Goal: Task Accomplishment & Management: Complete application form

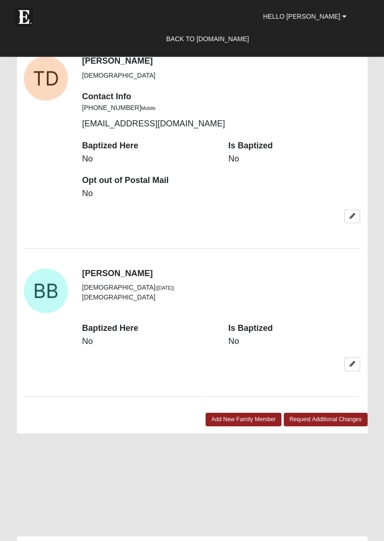
scroll to position [1179, 0]
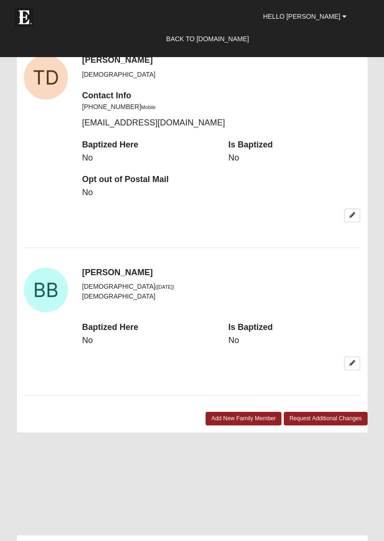
click at [237, 412] on link "Add New Family Member" at bounding box center [244, 419] width 76 height 14
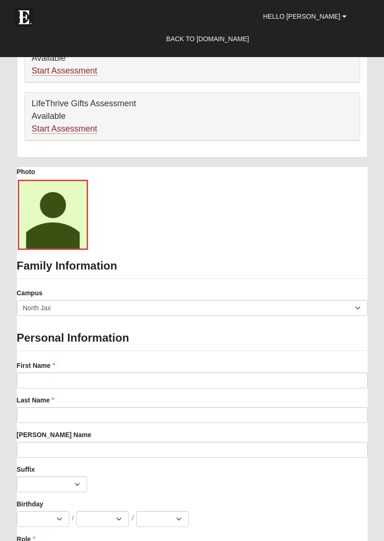
scroll to position [562, 0]
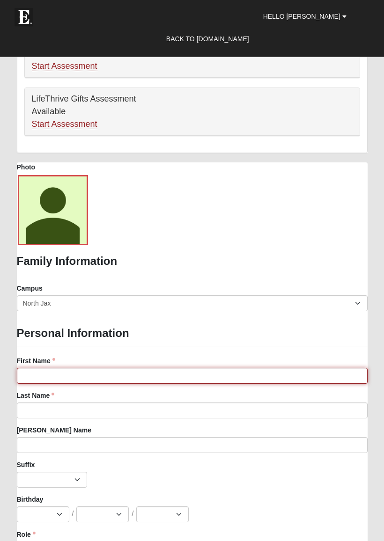
click at [115, 371] on input "First Name" at bounding box center [192, 377] width 351 height 16
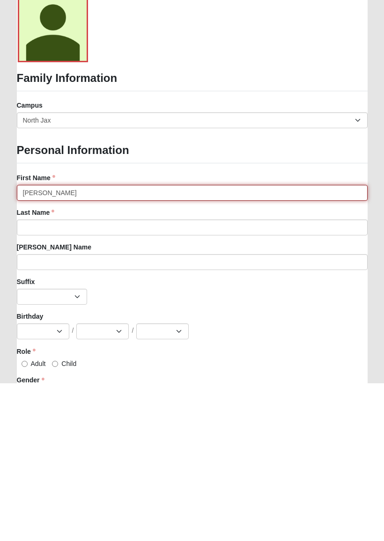
type input "Jesse"
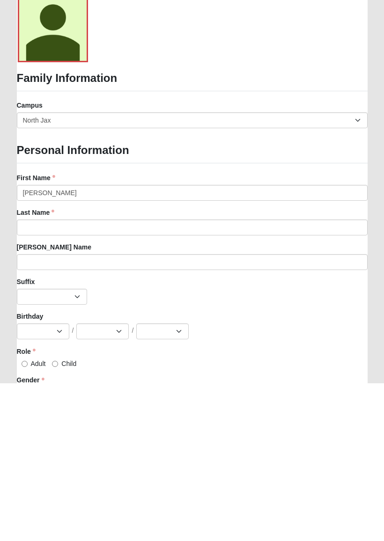
click at [136, 377] on input "Last Name" at bounding box center [192, 385] width 351 height 16
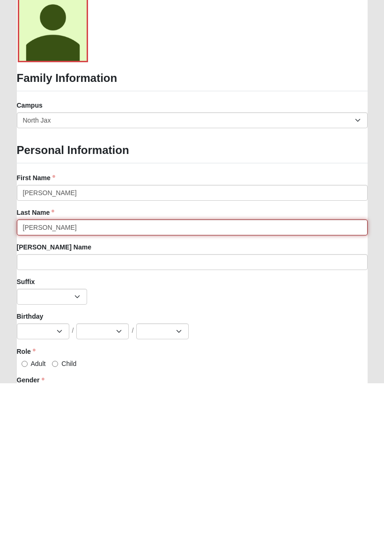
type input "Bradley"
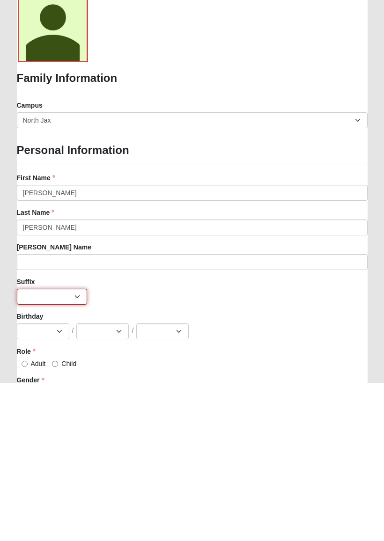
click at [67, 447] on select "Jr. Sr. Ph.D. II III IV V VI MD" at bounding box center [52, 455] width 70 height 16
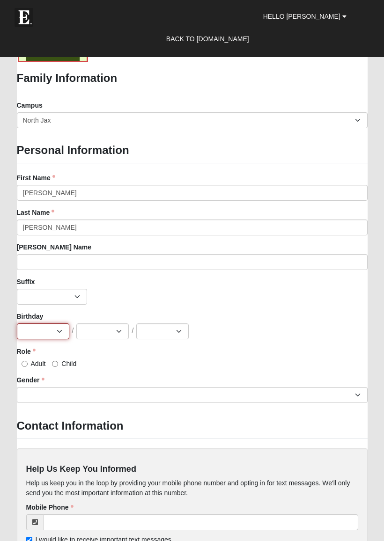
click at [59, 329] on select "Jan Feb Mar Apr May Jun Jul Aug Sep Oct Nov Dec" at bounding box center [43, 332] width 52 height 16
select select "11"
click at [111, 328] on select "1 2 3 4 5 6 7 8 9 10 11 12 13 14 15 16 17 18 19 20 21 22 23 24 25 26 27 28 29 3…" at bounding box center [102, 332] width 52 height 16
select select "5"
click at [184, 335] on select "2025 2024 2023 2022 2021 2020 2019 2018 2017 2016 2015 2014 2013 2012 2011 2010…" at bounding box center [162, 332] width 52 height 16
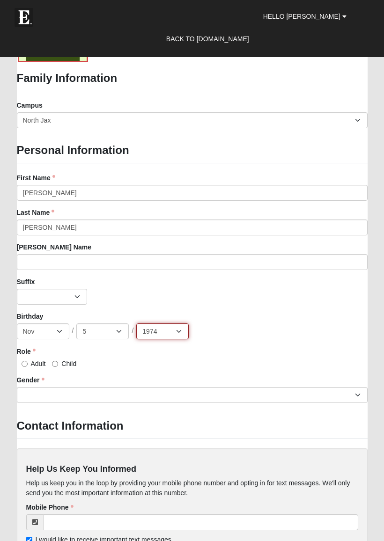
click at [184, 327] on select "2025 2024 2023 2022 2021 2020 2019 2018 2017 2016 2015 2014 2013 2012 2011 2010…" at bounding box center [162, 332] width 52 height 16
select select "1975"
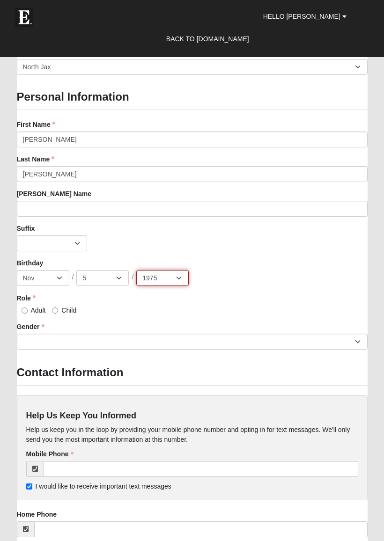
scroll to position [806, 0]
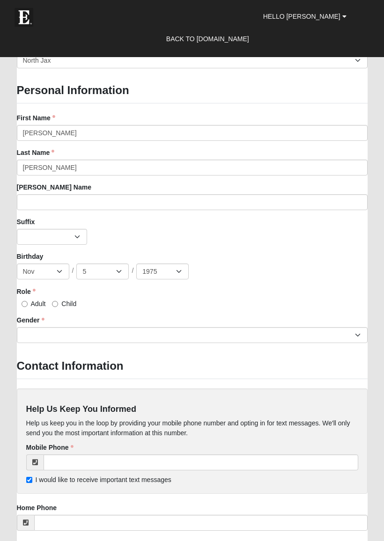
click at [25, 301] on input "Adult" at bounding box center [25, 304] width 6 height 6
radio input "true"
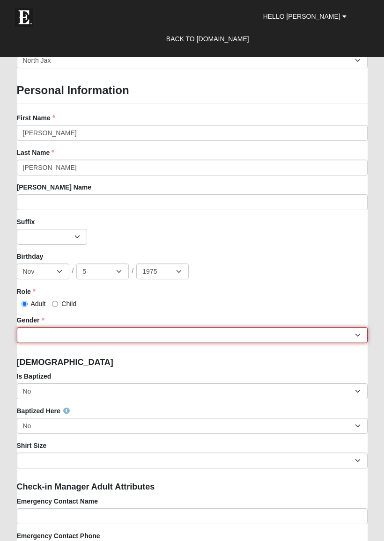
click at [350, 338] on select "Male Female" at bounding box center [192, 335] width 351 height 16
select select "Male"
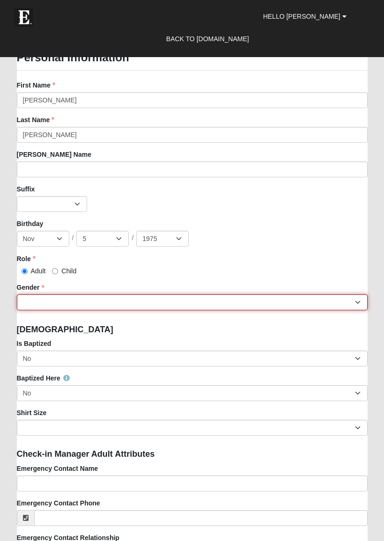
scroll to position [886, 0]
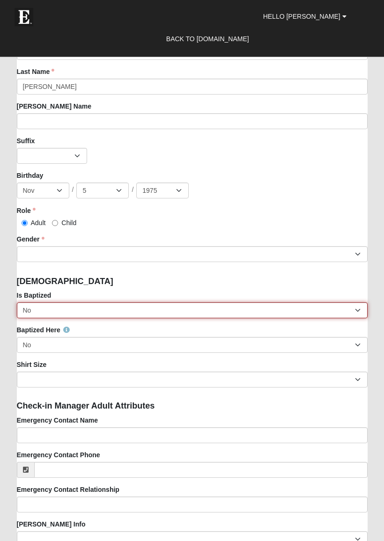
click at [320, 306] on select "No Yes" at bounding box center [192, 311] width 351 height 16
select select "True"
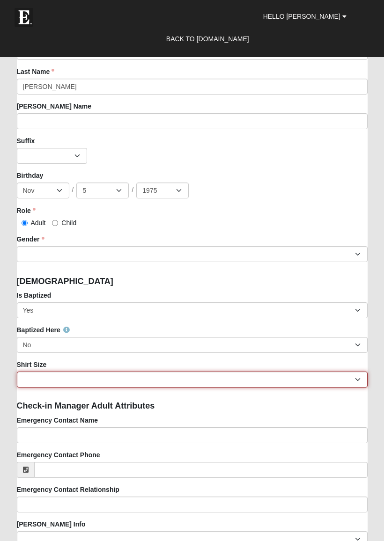
click at [283, 375] on select "Adult Small Adult Medium Adult Large Adult XL Adult XXL Adult 3XL Adult 4XL You…" at bounding box center [192, 380] width 351 height 16
select select "Adult XL"
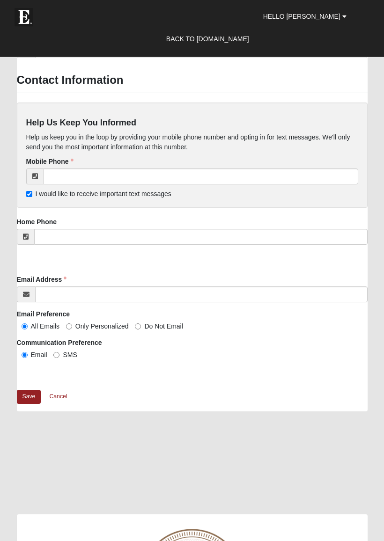
scroll to position [1707, 0]
click at [24, 397] on link "Save" at bounding box center [29, 397] width 24 height 14
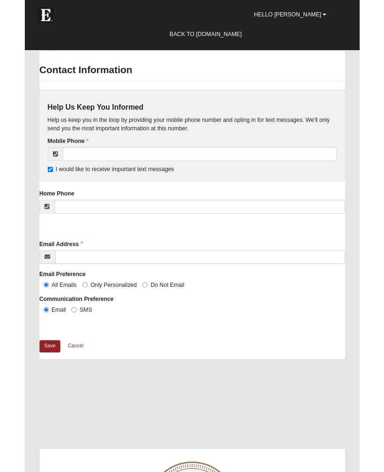
scroll to position [0, 0]
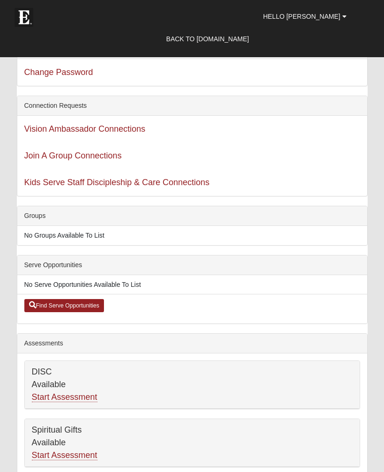
click at [327, 14] on span "Hello [PERSON_NAME]" at bounding box center [301, 16] width 77 height 7
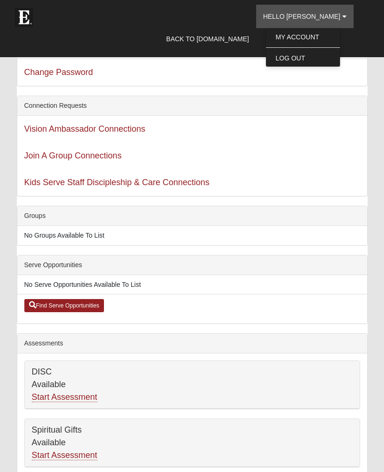
click at [338, 34] on link "My Account" at bounding box center [303, 37] width 74 height 12
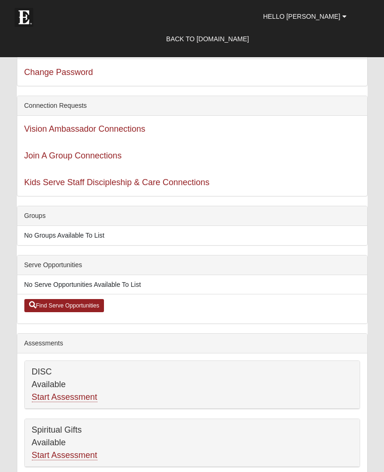
click at [322, 15] on span "Hello [PERSON_NAME]" at bounding box center [301, 16] width 77 height 7
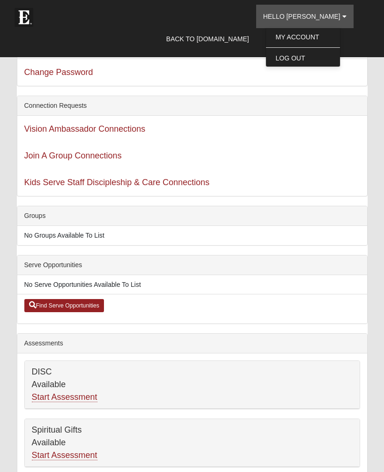
click at [329, 35] on link "My Account" at bounding box center [303, 37] width 74 height 12
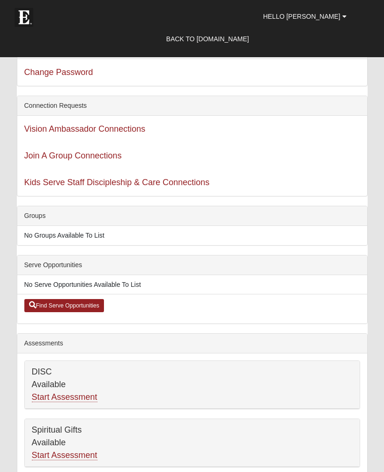
scroll to position [-43, 0]
